Goal: Information Seeking & Learning: Learn about a topic

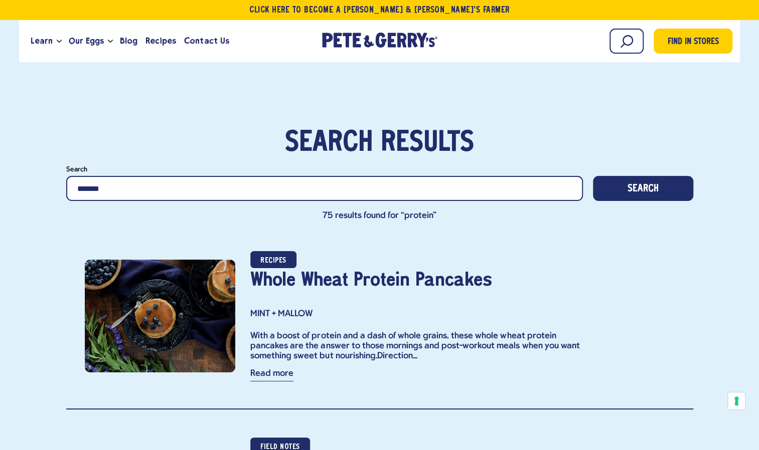
click at [114, 189] on input "*******" at bounding box center [324, 188] width 516 height 25
type input "******"
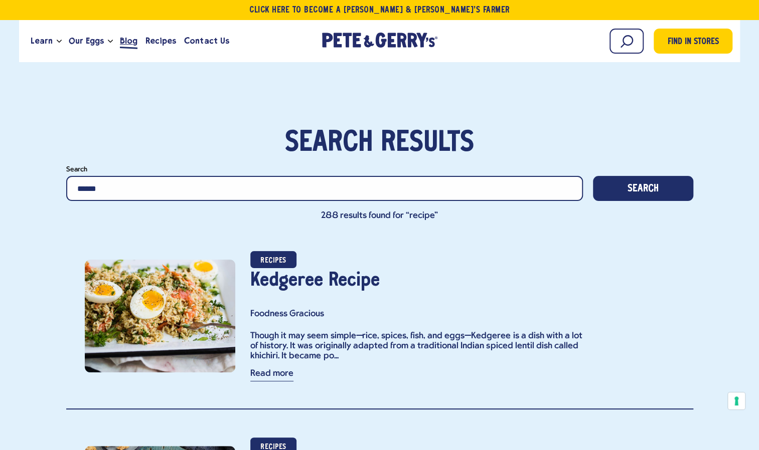
click at [130, 41] on span "Blog" at bounding box center [129, 41] width 18 height 13
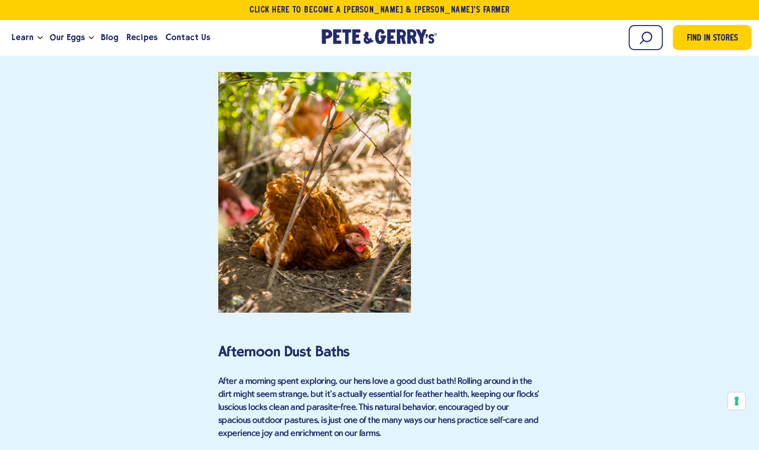
scroll to position [1755, 0]
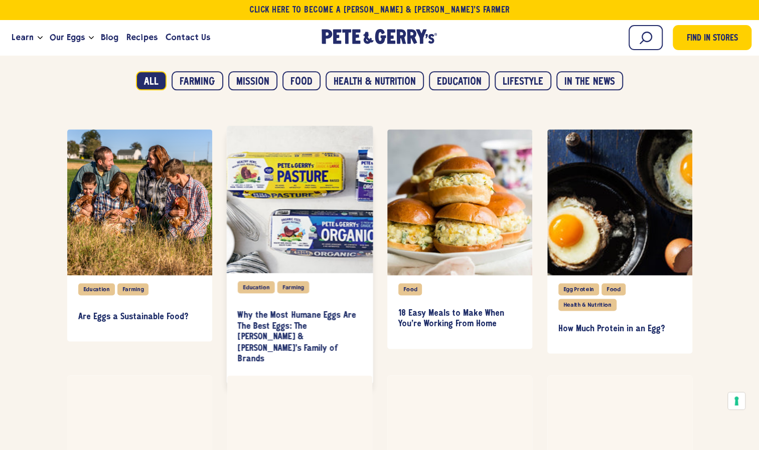
scroll to position [702, 0]
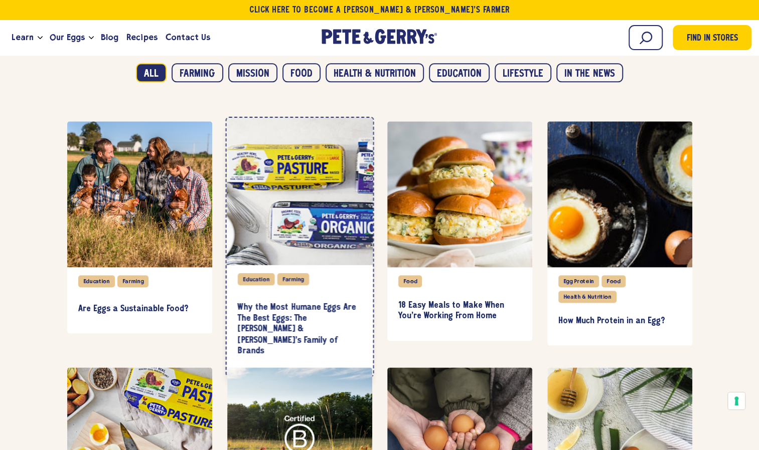
click at [299, 231] on div "item" at bounding box center [299, 190] width 146 height 147
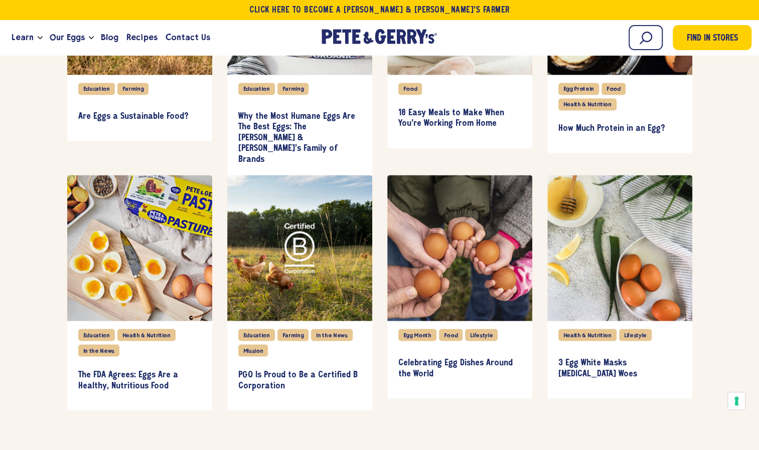
scroll to position [1053, 0]
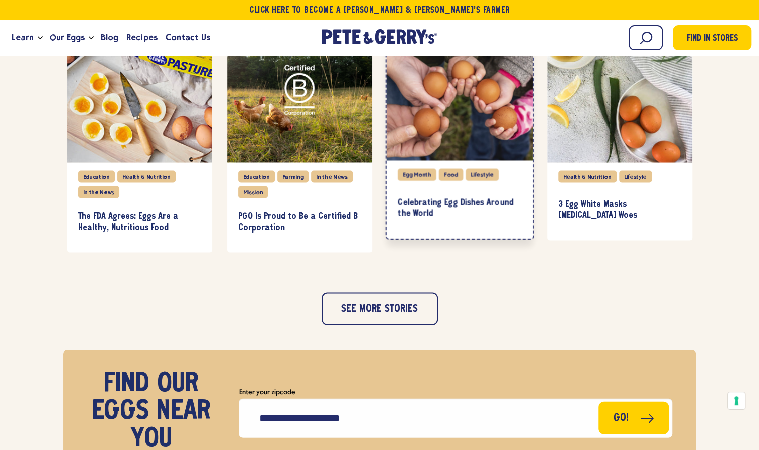
click at [458, 118] on div "item" at bounding box center [459, 86] width 146 height 147
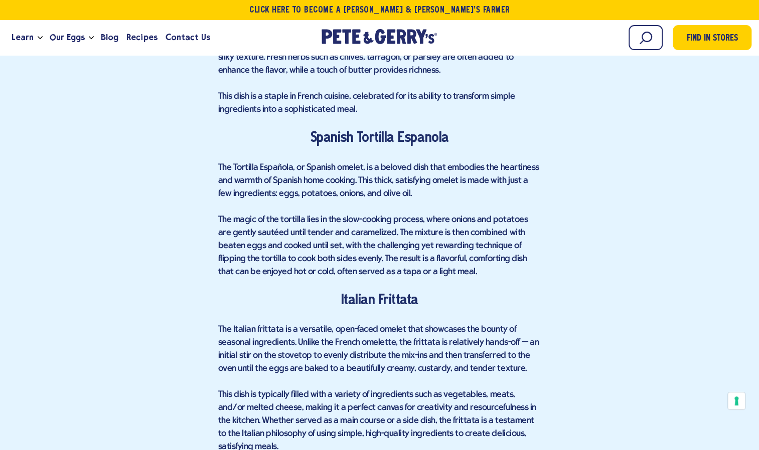
scroll to position [1103, 0]
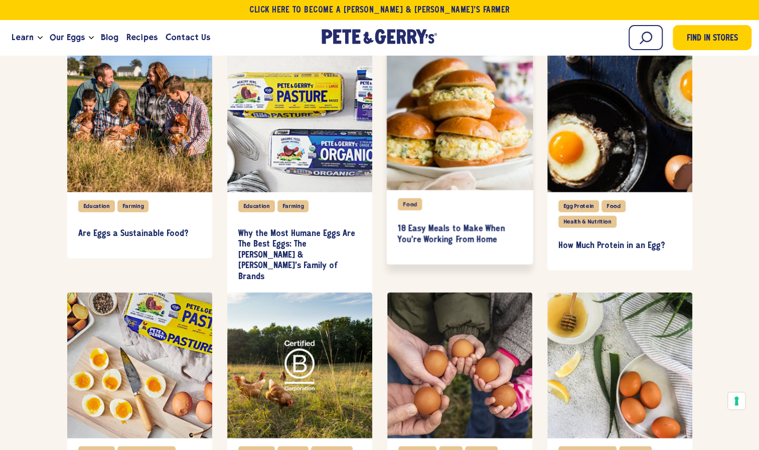
scroll to position [802, 0]
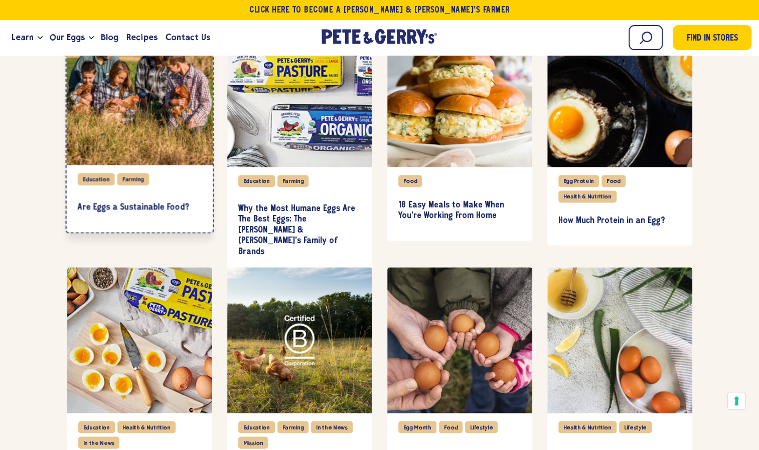
drag, startPoint x: 121, startPoint y: 129, endPoint x: 99, endPoint y: 122, distance: 23.3
click at [100, 120] on div "item" at bounding box center [139, 91] width 146 height 147
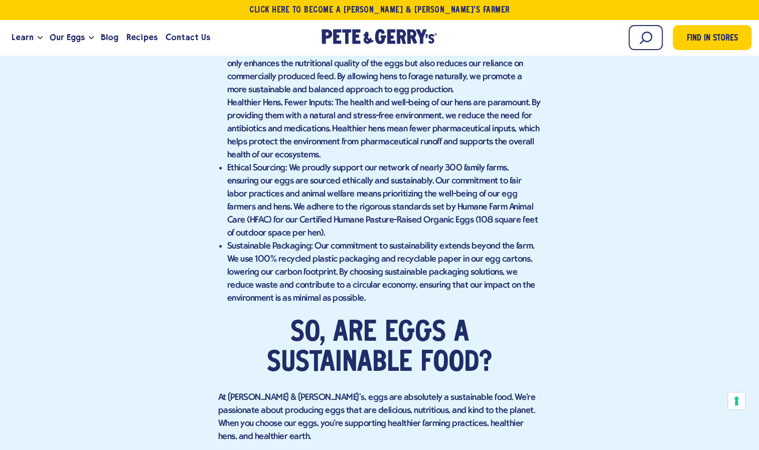
scroll to position [2156, 0]
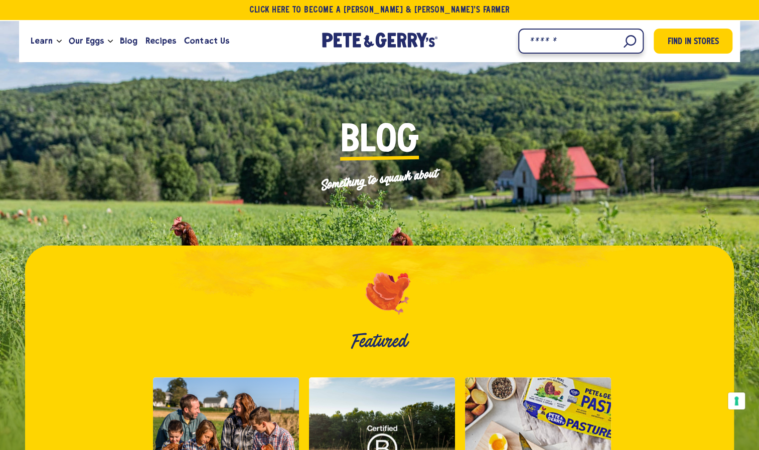
click at [618, 40] on input "Search" at bounding box center [580, 41] width 125 height 25
click at [621, 43] on input "Search" at bounding box center [580, 41] width 125 height 25
type input "**********"
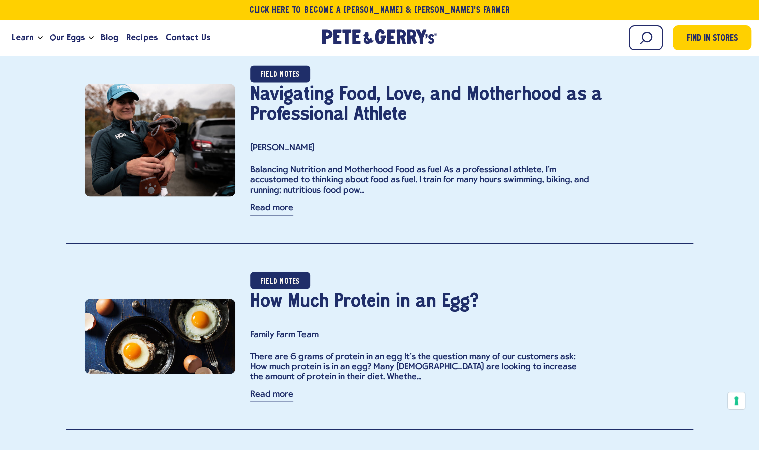
scroll to position [752, 0]
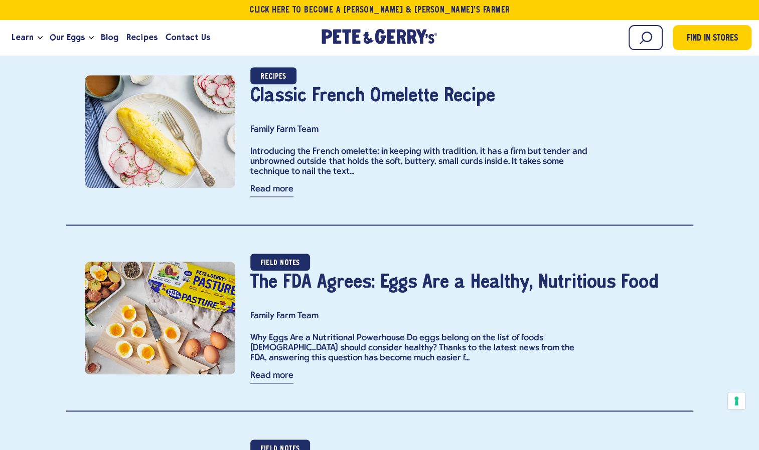
scroll to position [702, 0]
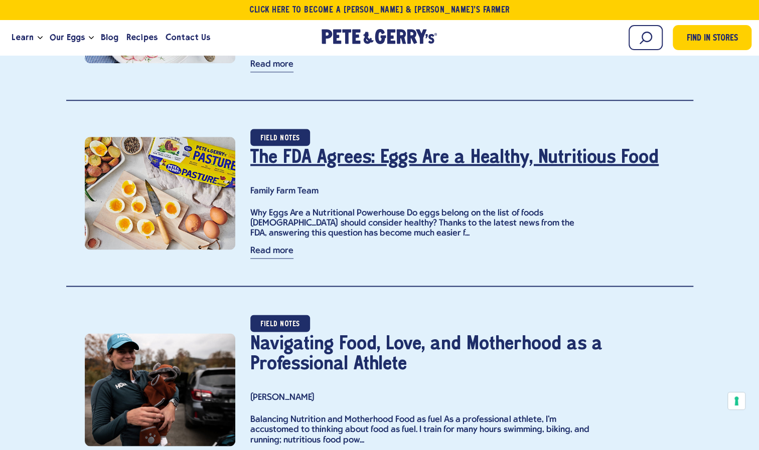
click at [361, 157] on link "The FDA Agrees: Eggs Are a Healthy, Nutritious Food" at bounding box center [454, 158] width 408 height 18
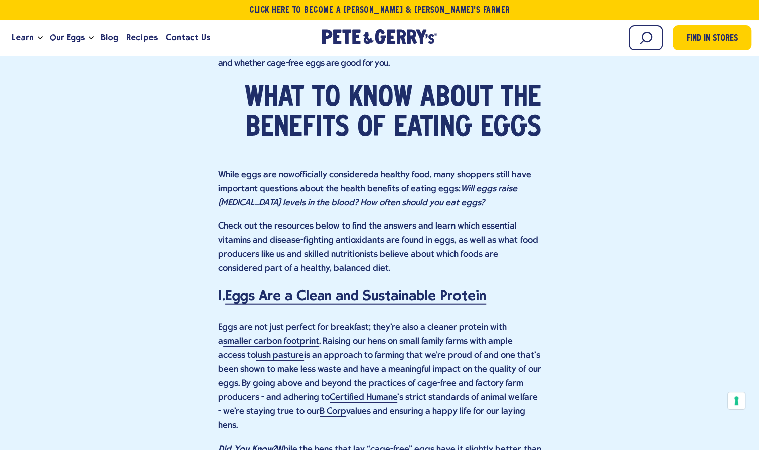
scroll to position [1902, 0]
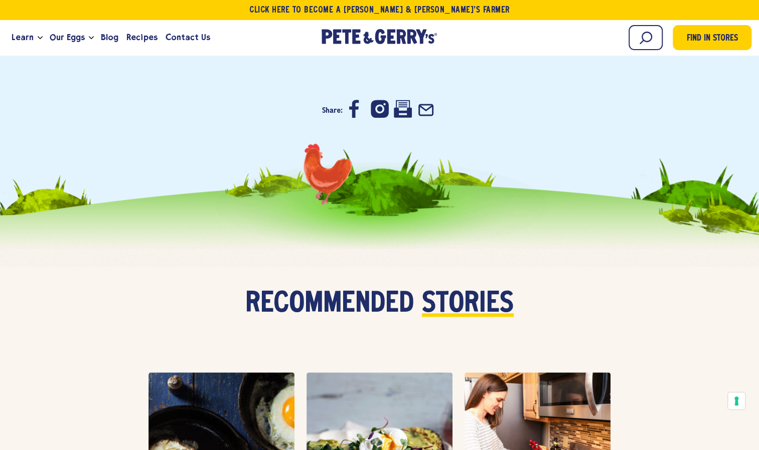
scroll to position [2654, 0]
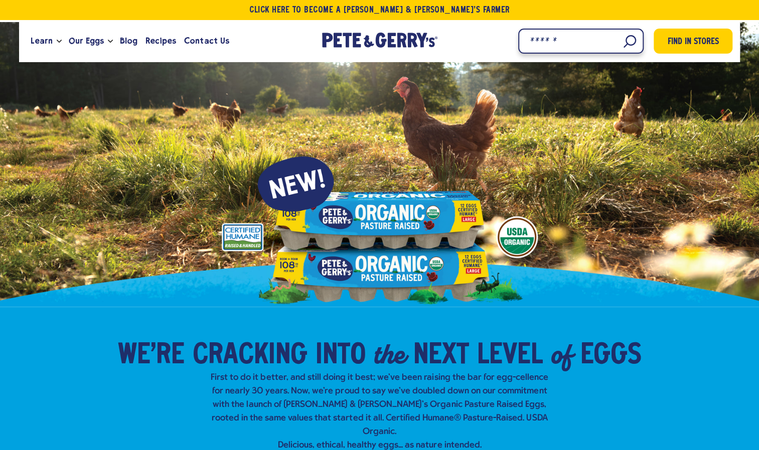
click at [628, 46] on input "Search" at bounding box center [580, 41] width 125 height 25
type input "**"
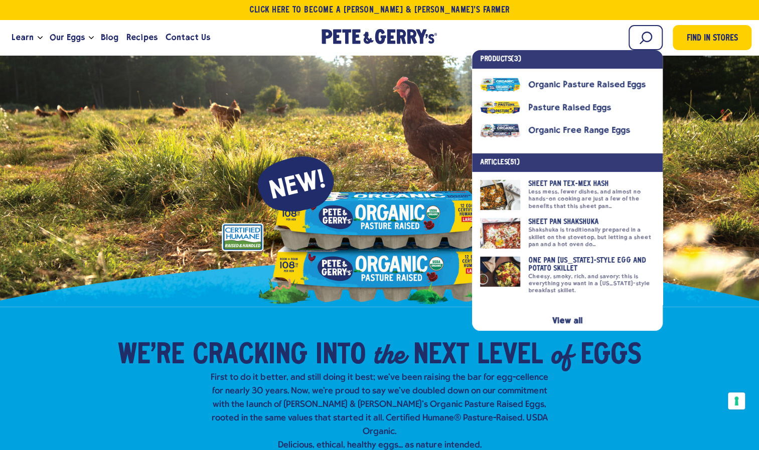
scroll to position [394, 0]
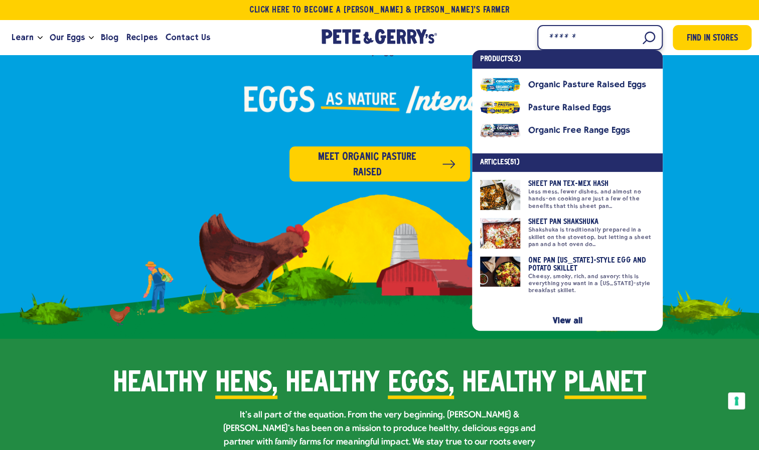
click at [639, 37] on input "Search" at bounding box center [599, 37] width 125 height 25
click at [577, 34] on input "Search" at bounding box center [599, 37] width 125 height 25
type input "**********"
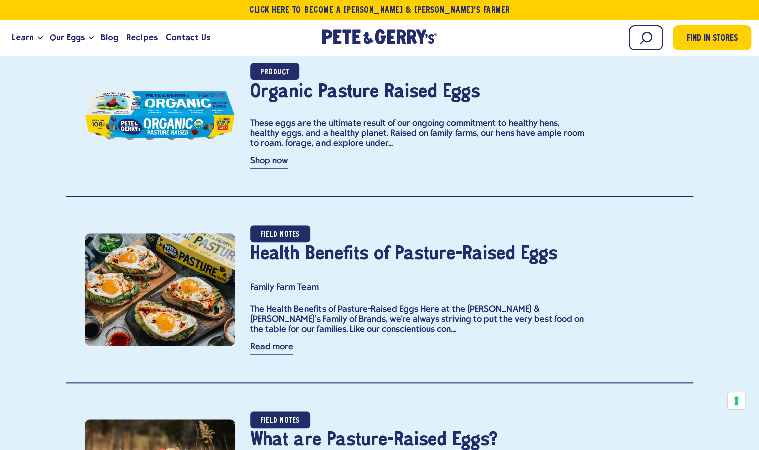
scroll to position [351, 0]
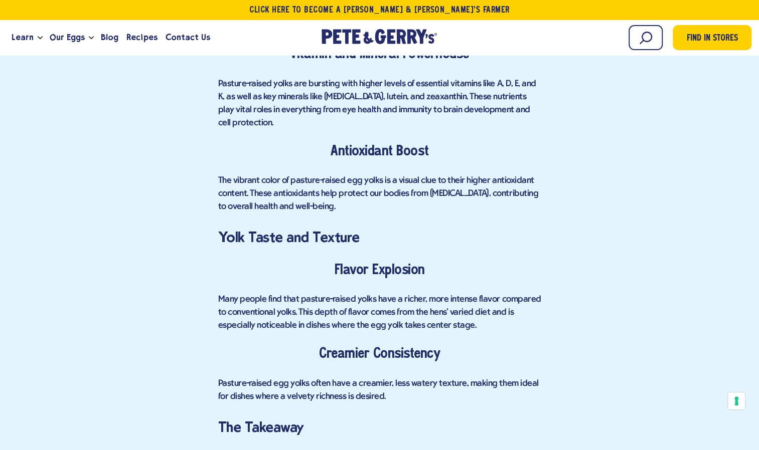
scroll to position [3710, 0]
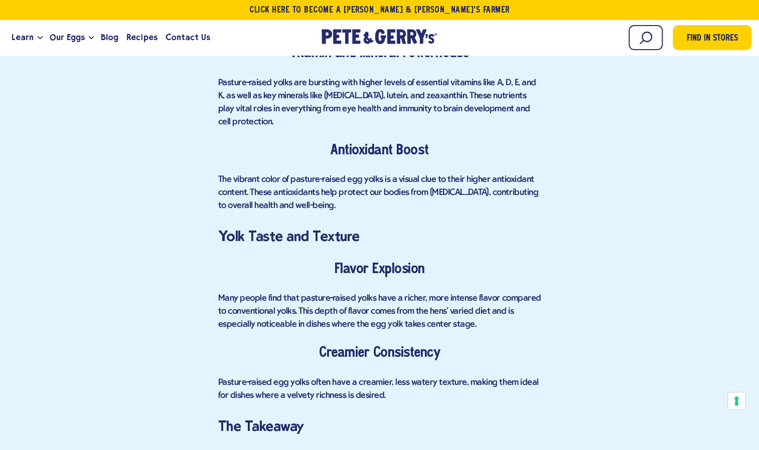
click at [258, 261] on h4 "Flavor Explosion" at bounding box center [379, 270] width 323 height 19
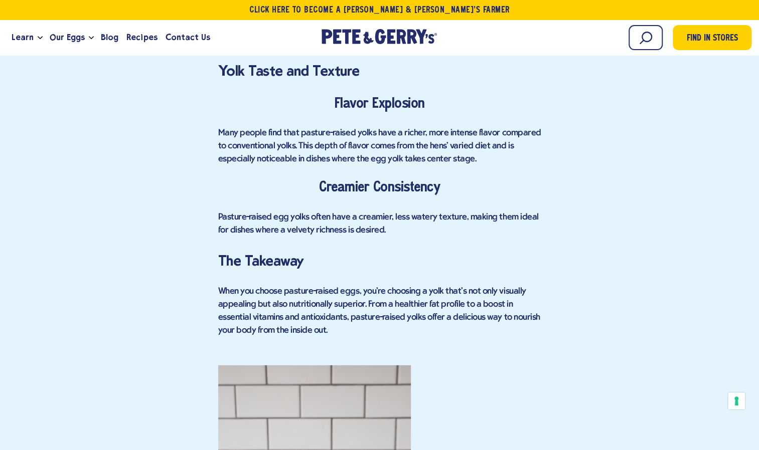
scroll to position [3861, 0]
